Goal: Register for event/course

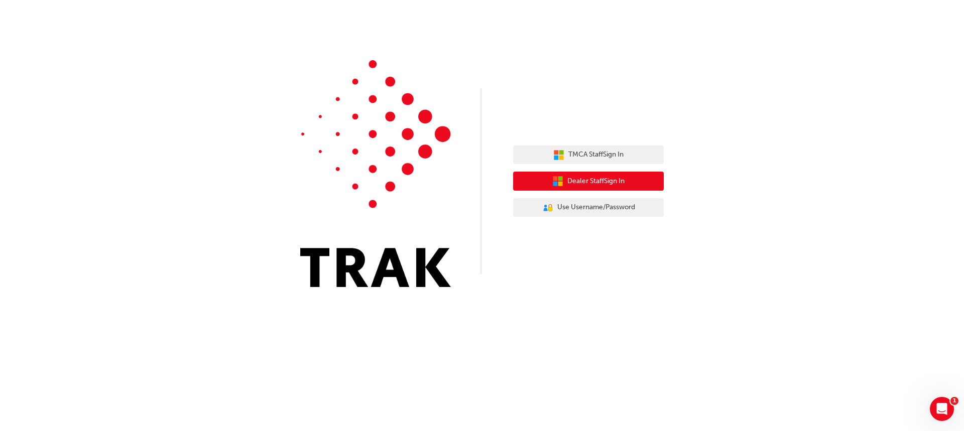
click at [596, 176] on span "Dealer Staff Sign In" at bounding box center [595, 182] width 57 height 12
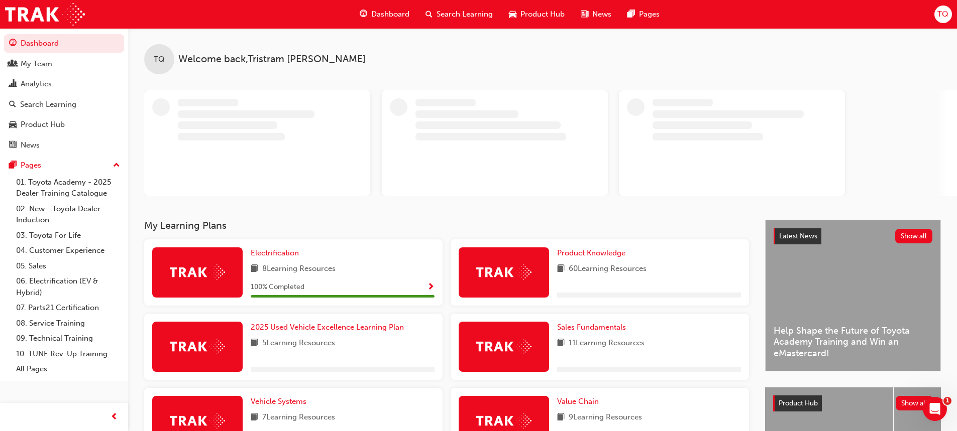
click at [457, 17] on span "Search Learning" at bounding box center [464, 15] width 56 height 12
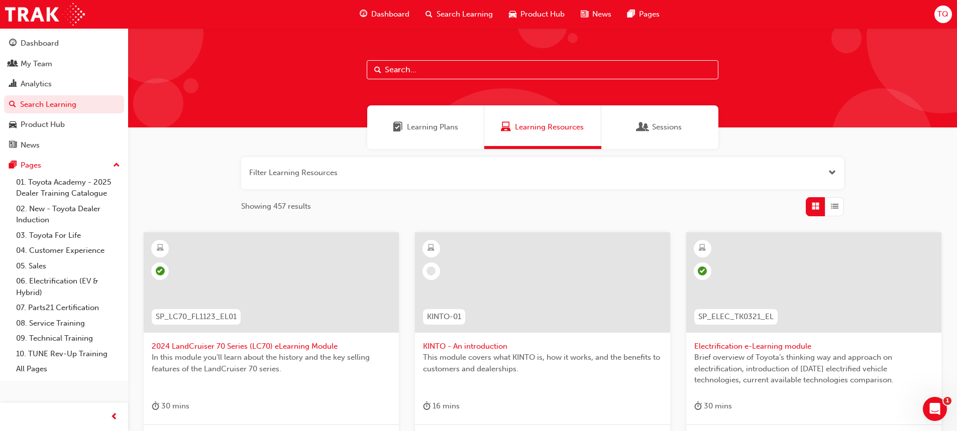
click at [416, 72] on input "text" at bounding box center [543, 69] width 352 height 19
paste input "TFLIAVC"
type input "TFLIAVC"
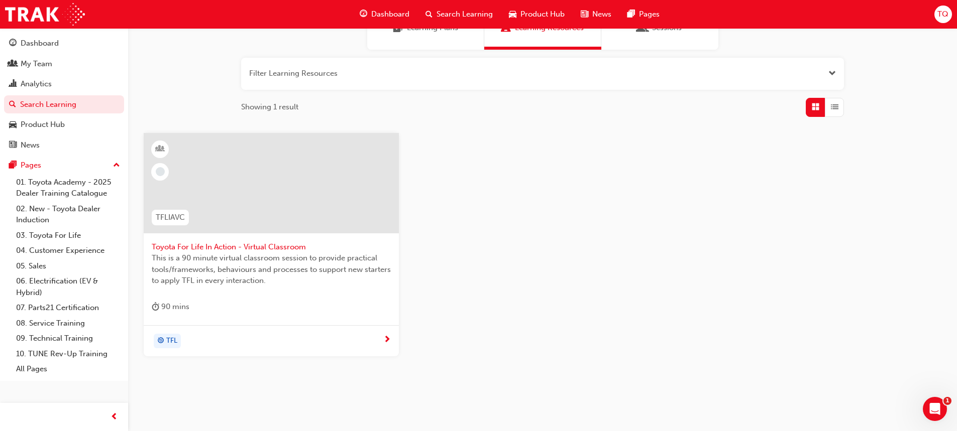
scroll to position [100, 0]
click at [250, 249] on span "Toyota For Life In Action - Virtual Classroom" at bounding box center [271, 247] width 239 height 12
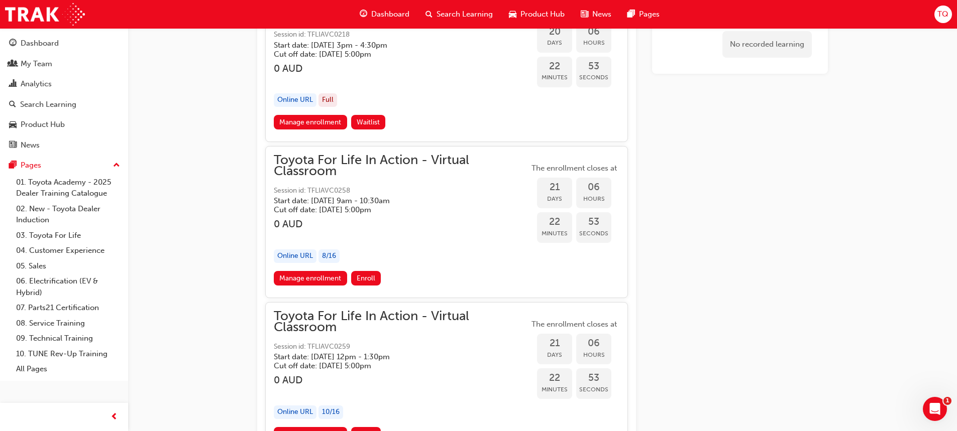
scroll to position [7214, 0]
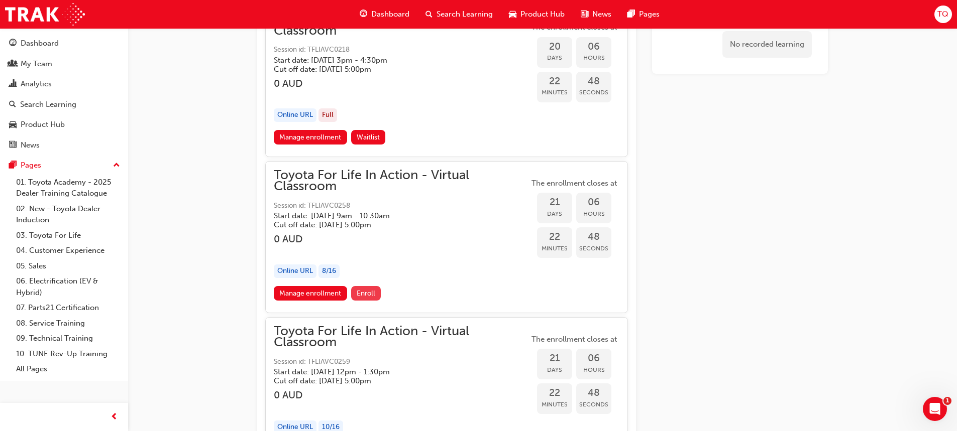
click at [370, 287] on button "Enroll" at bounding box center [366, 293] width 30 height 15
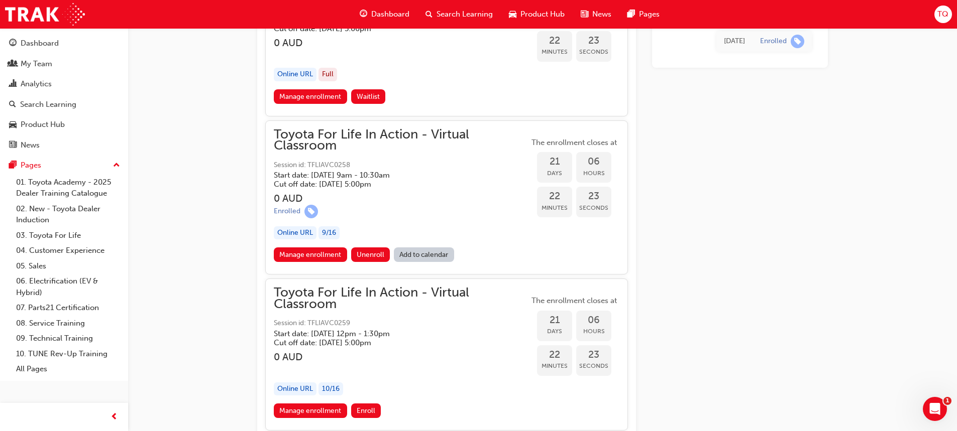
scroll to position [7300, 0]
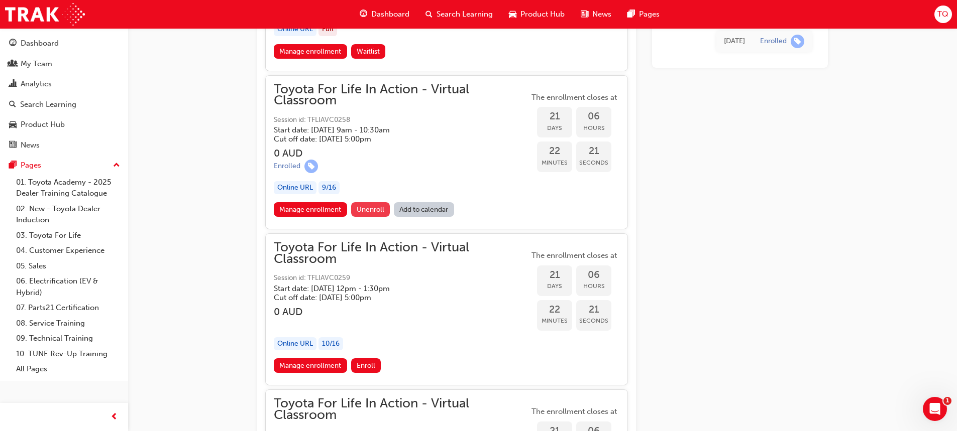
click at [365, 213] on span "Unenroll" at bounding box center [371, 209] width 28 height 9
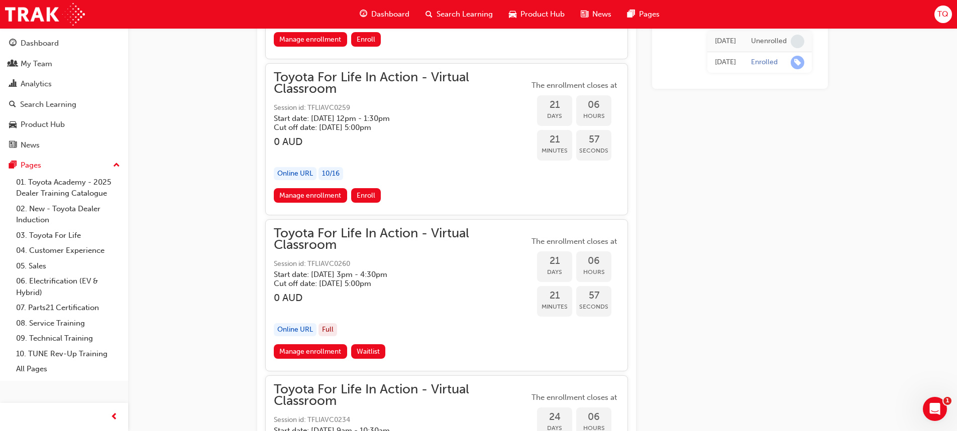
scroll to position [7451, 0]
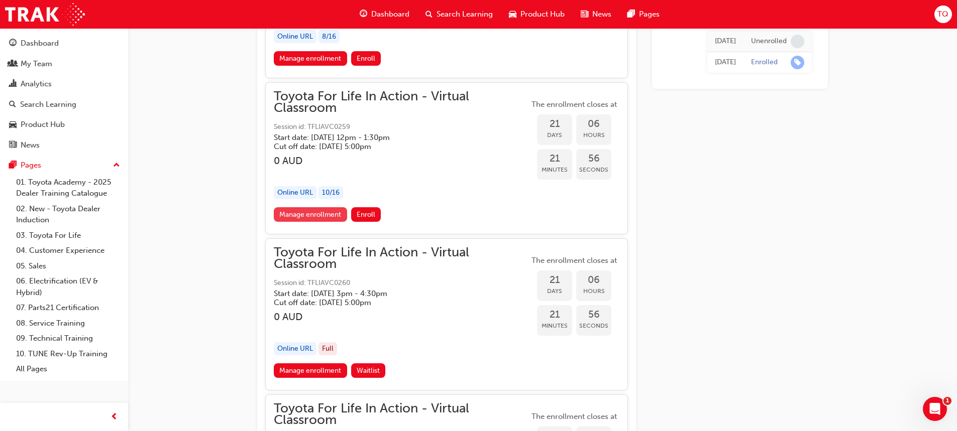
click at [310, 209] on link "Manage enrollment" at bounding box center [310, 214] width 73 height 15
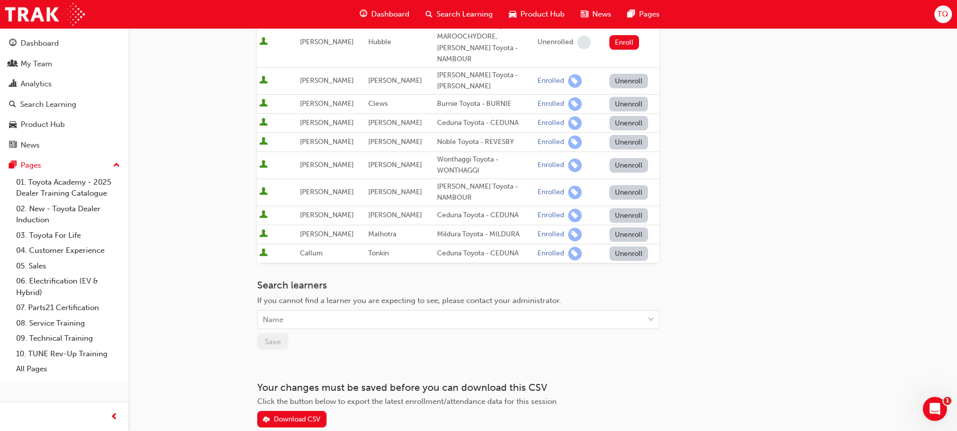
scroll to position [234, 0]
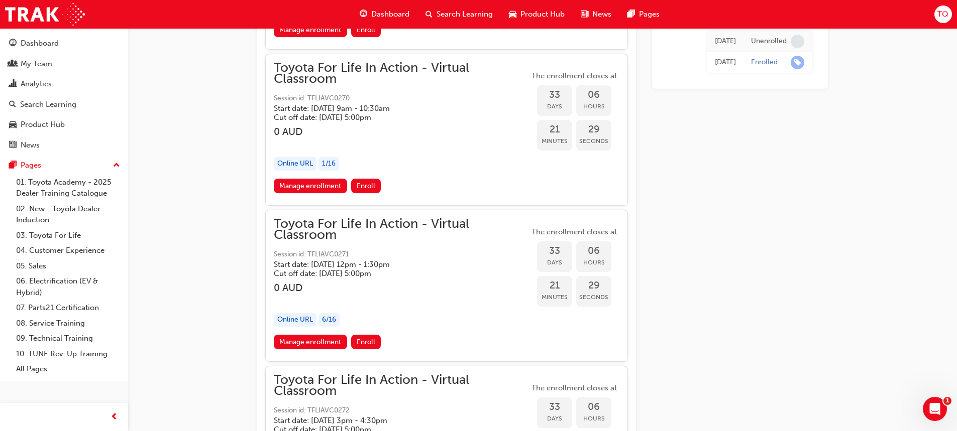
scroll to position [10916, 0]
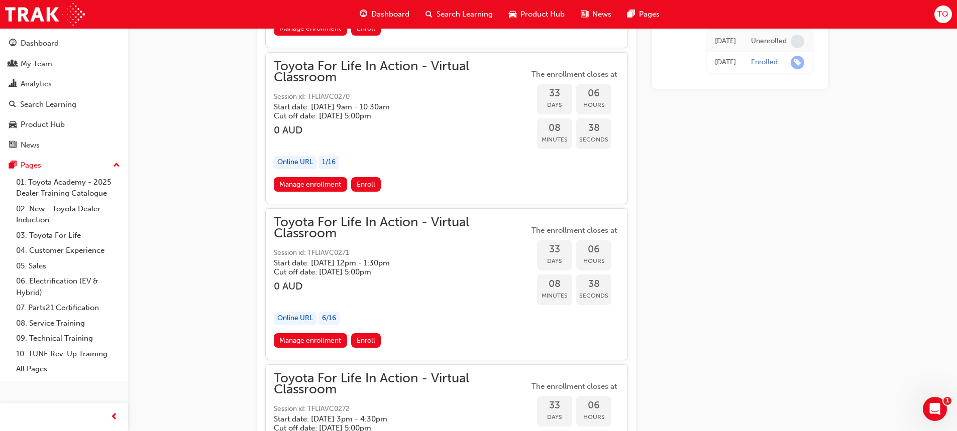
click at [374, 19] on span "Dashboard" at bounding box center [390, 15] width 38 height 12
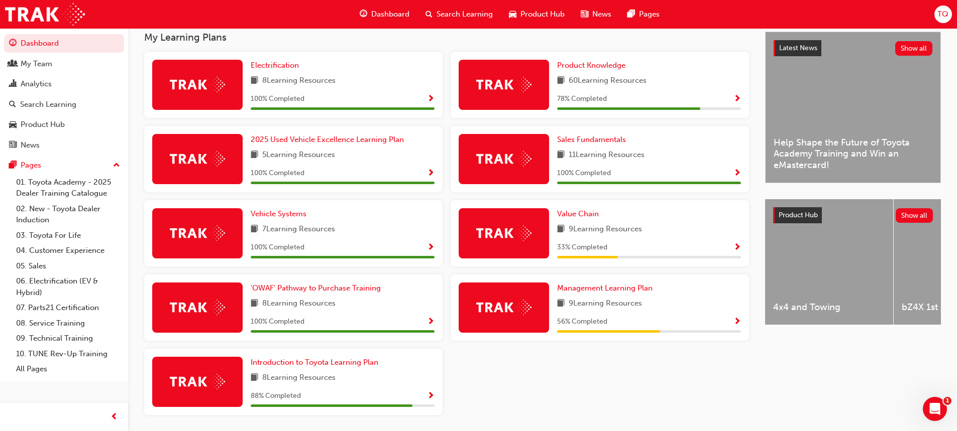
scroll to position [201, 0]
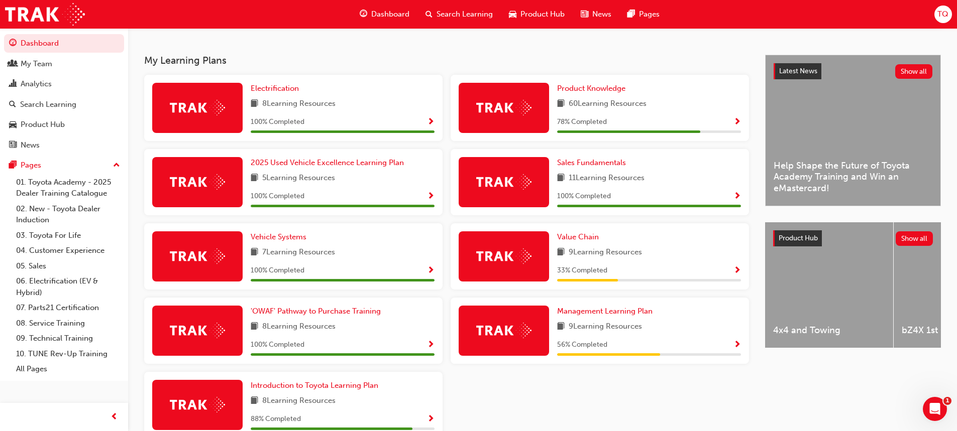
click at [370, 10] on div "Dashboard" at bounding box center [385, 14] width 66 height 21
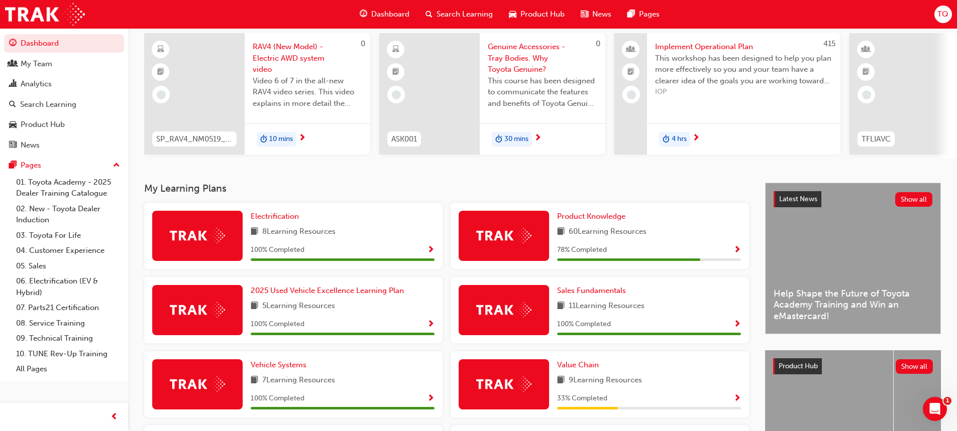
scroll to position [50, 0]
